Goal: Complete application form

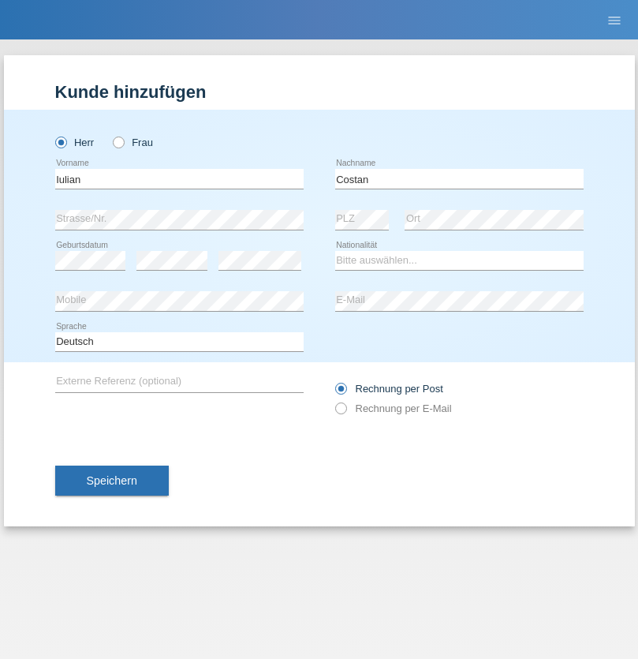
type input "[PERSON_NAME]"
select select "CH"
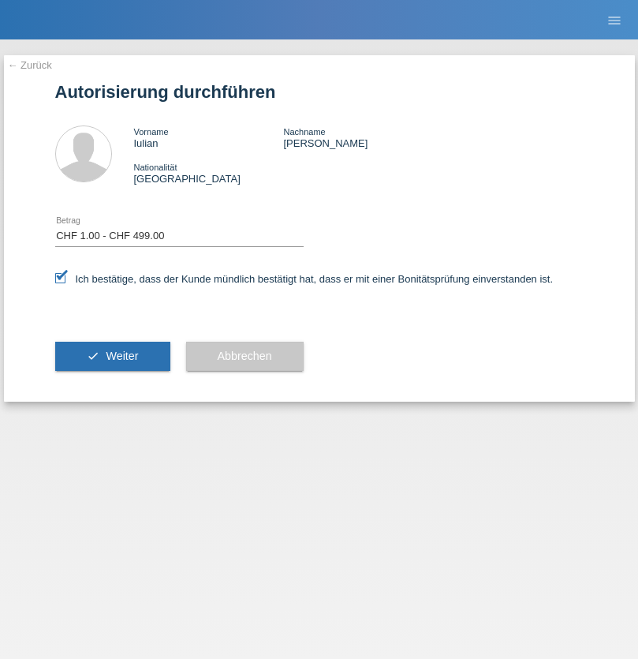
select select "1"
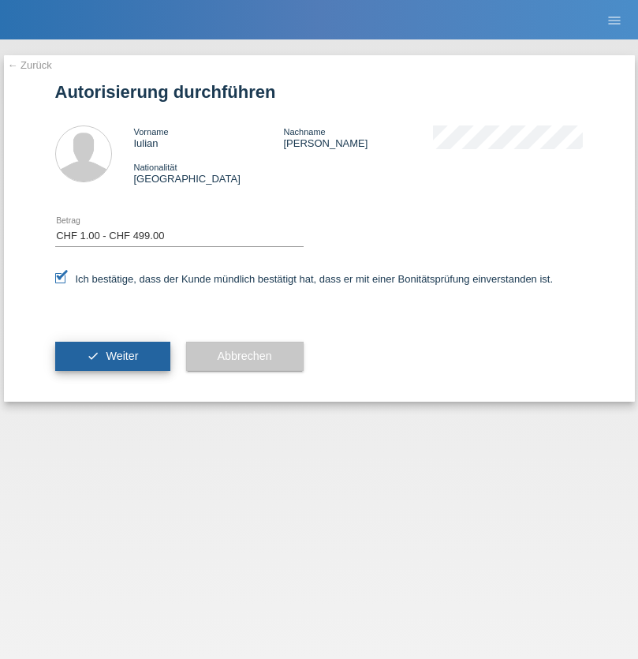
click at [112, 356] on span "Weiter" at bounding box center [122, 355] width 32 height 13
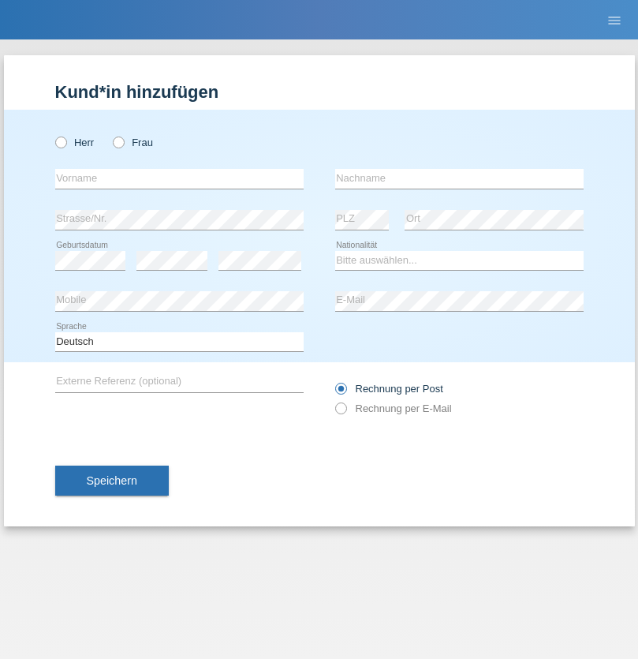
radio input "true"
click at [179, 178] on input "text" at bounding box center [179, 179] width 249 height 20
type input "Jan"
click at [459, 178] on input "text" at bounding box center [459, 179] width 249 height 20
type input "Durco"
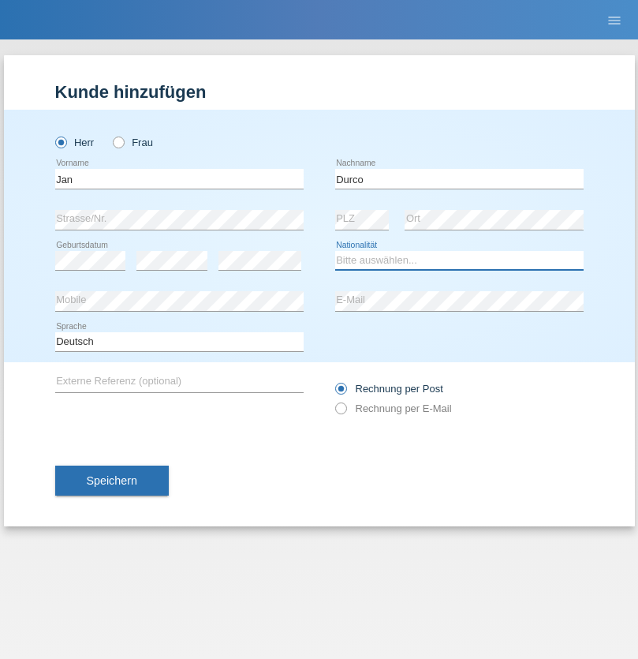
select select "SK"
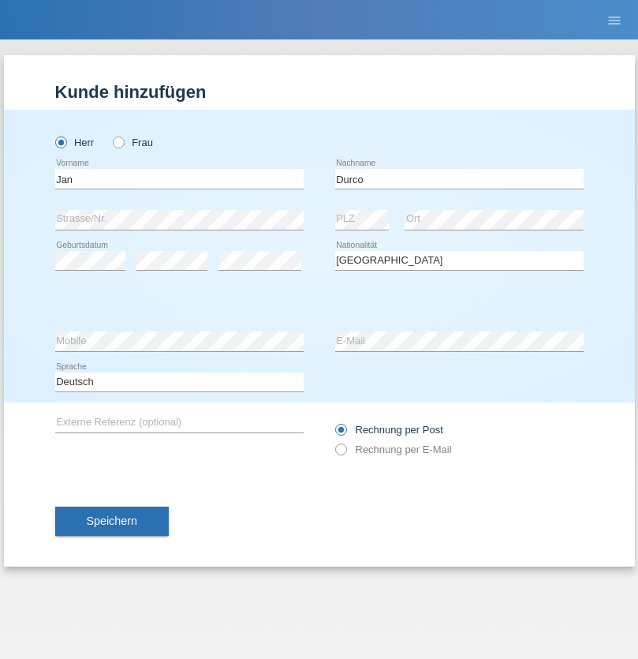
select select "C"
select select "01"
select select "10"
select select "2021"
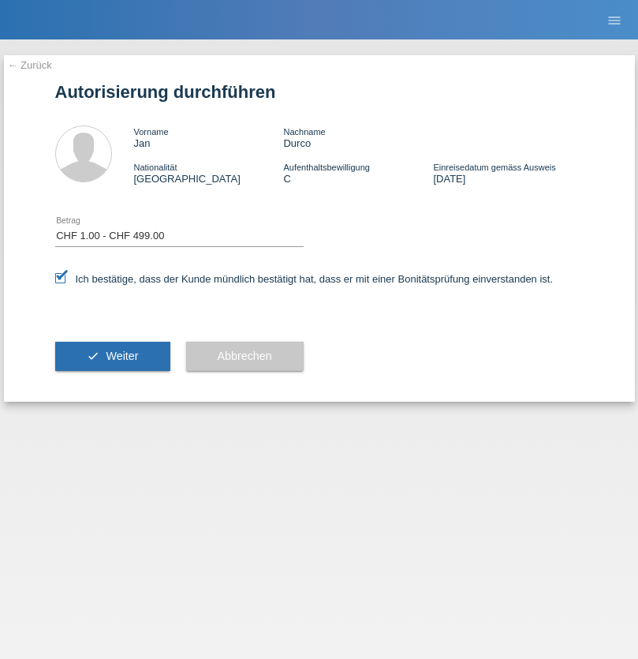
select select "1"
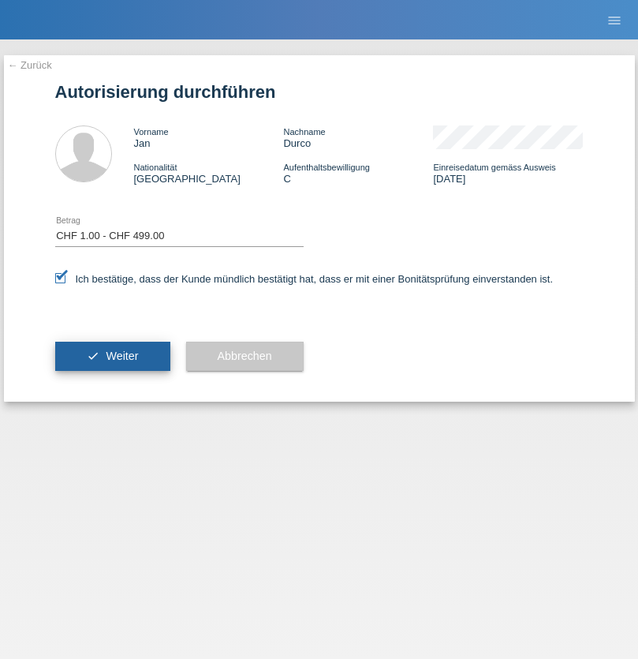
click at [112, 356] on span "Weiter" at bounding box center [122, 355] width 32 height 13
